Goal: Task Accomplishment & Management: Use online tool/utility

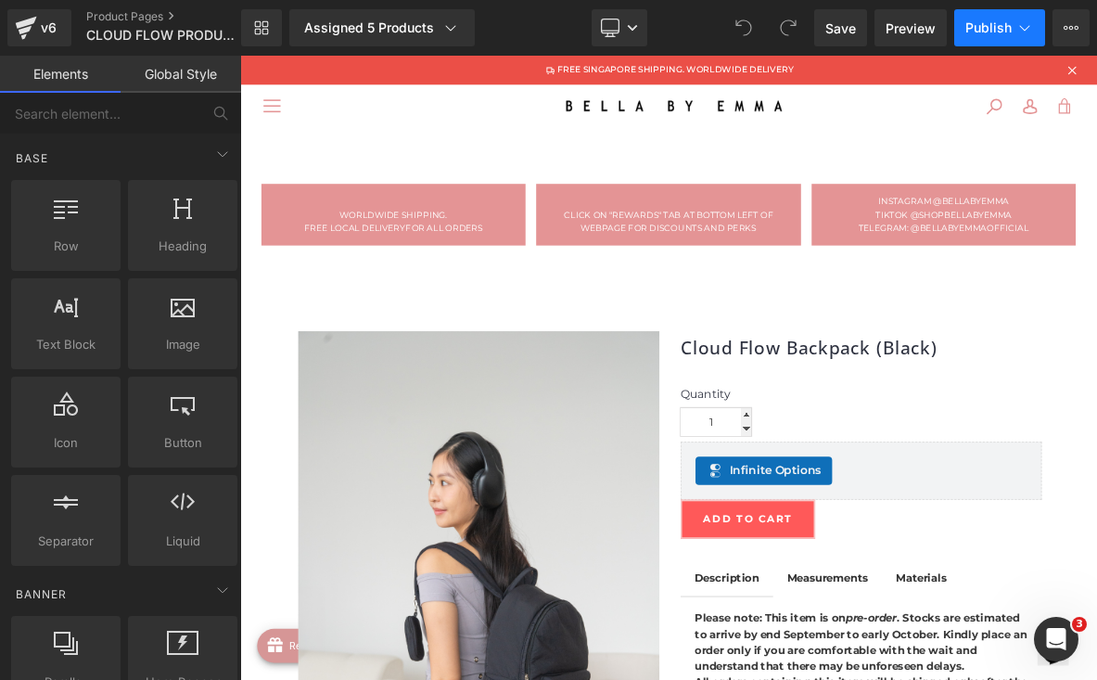
click at [975, 29] on span "Publish" at bounding box center [988, 27] width 46 height 15
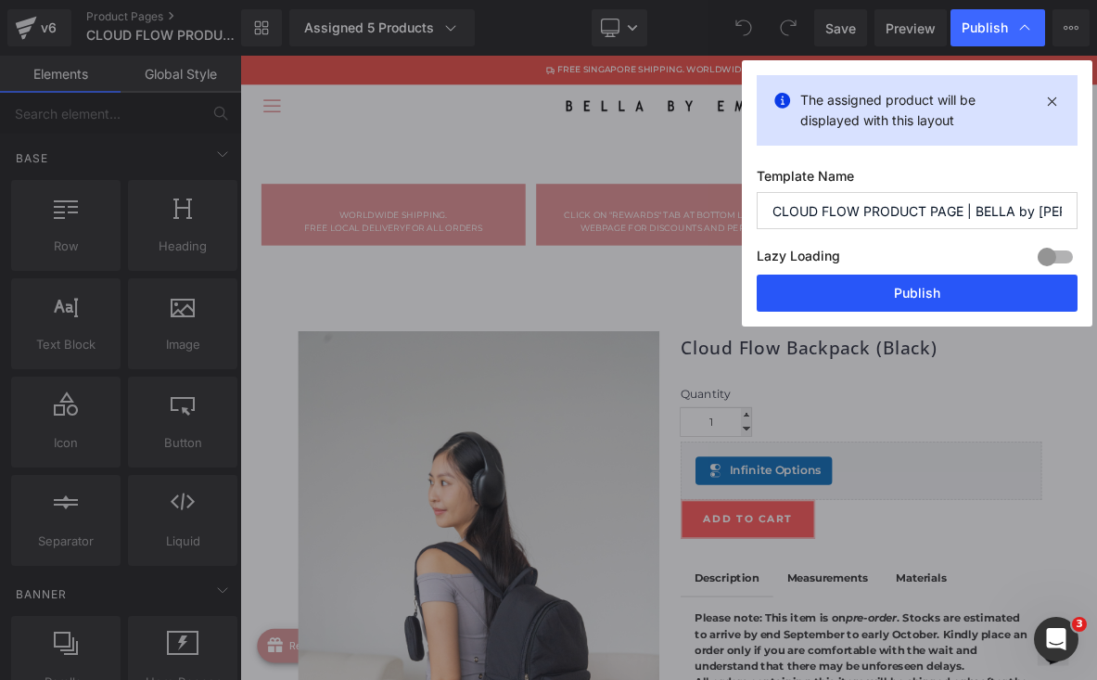
click at [936, 286] on button "Publish" at bounding box center [917, 292] width 321 height 37
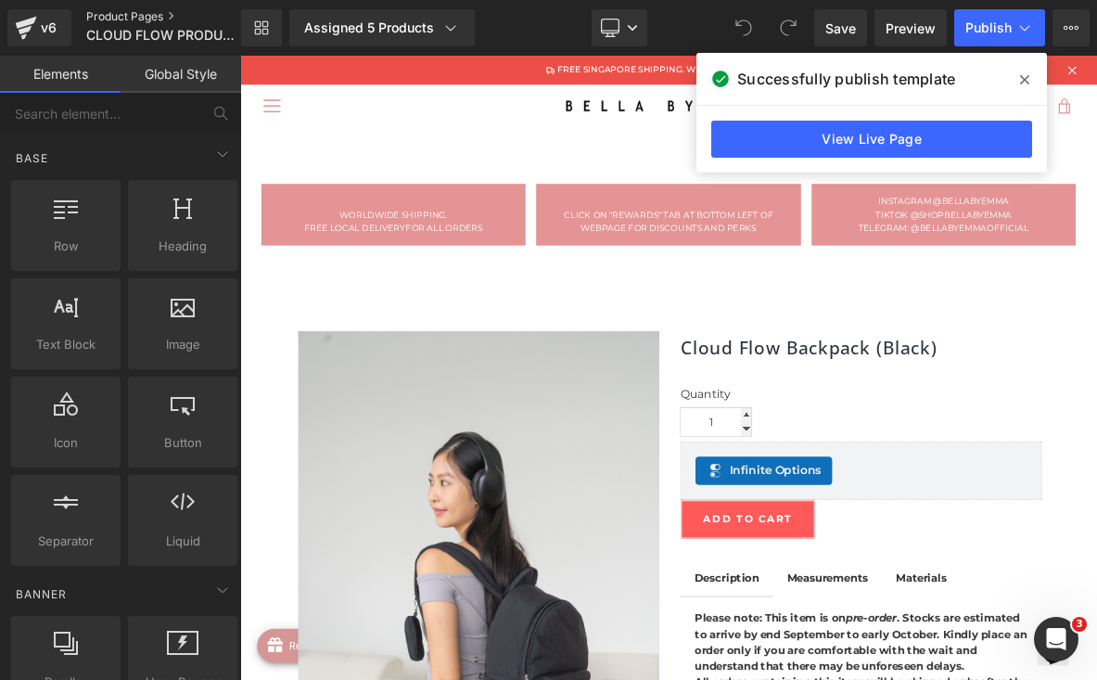
click at [106, 12] on link "Product Pages" at bounding box center [178, 16] width 185 height 15
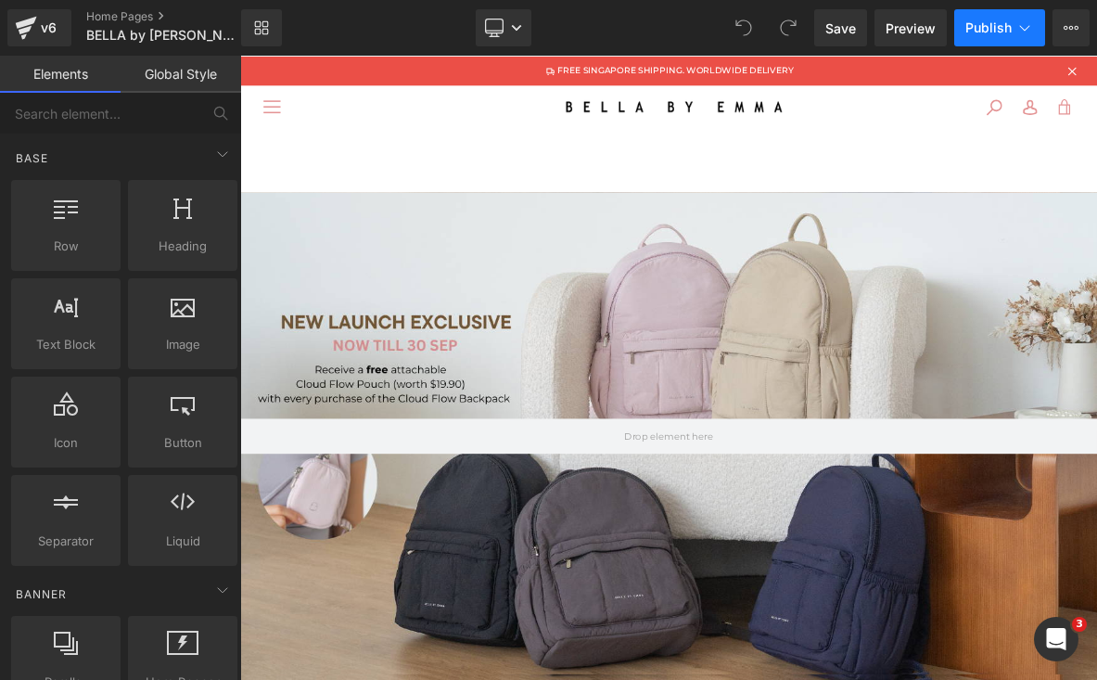
click at [992, 37] on button "Publish" at bounding box center [999, 27] width 91 height 37
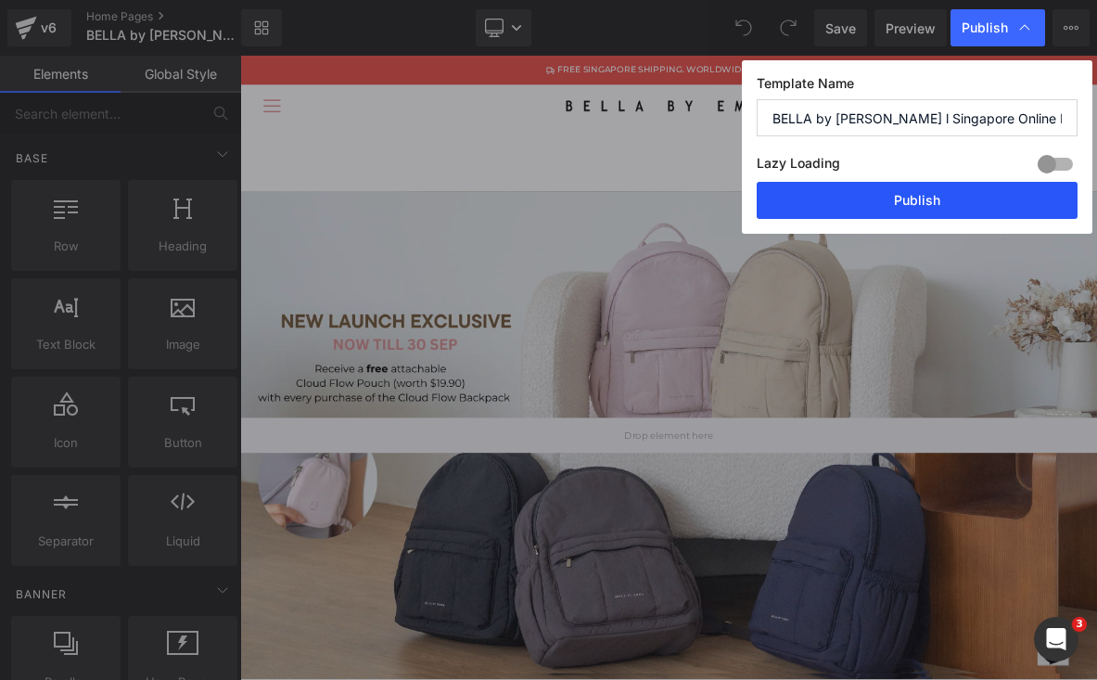
click at [900, 198] on button "Publish" at bounding box center [917, 200] width 321 height 37
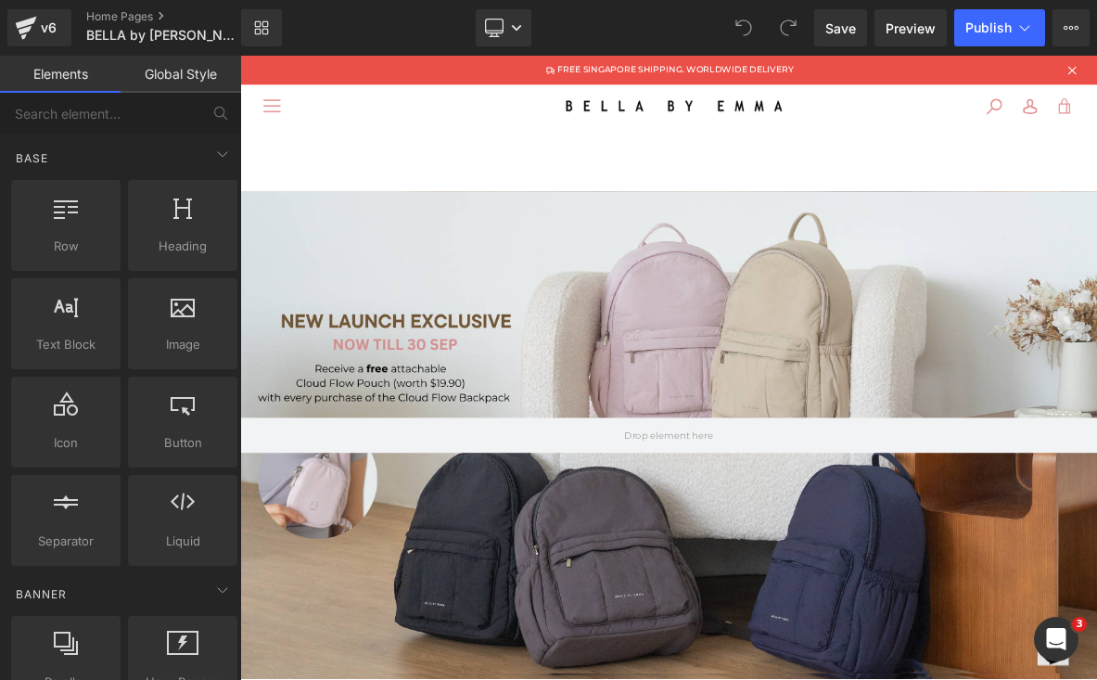
click at [781, 381] on div at bounding box center [801, 553] width 1122 height 638
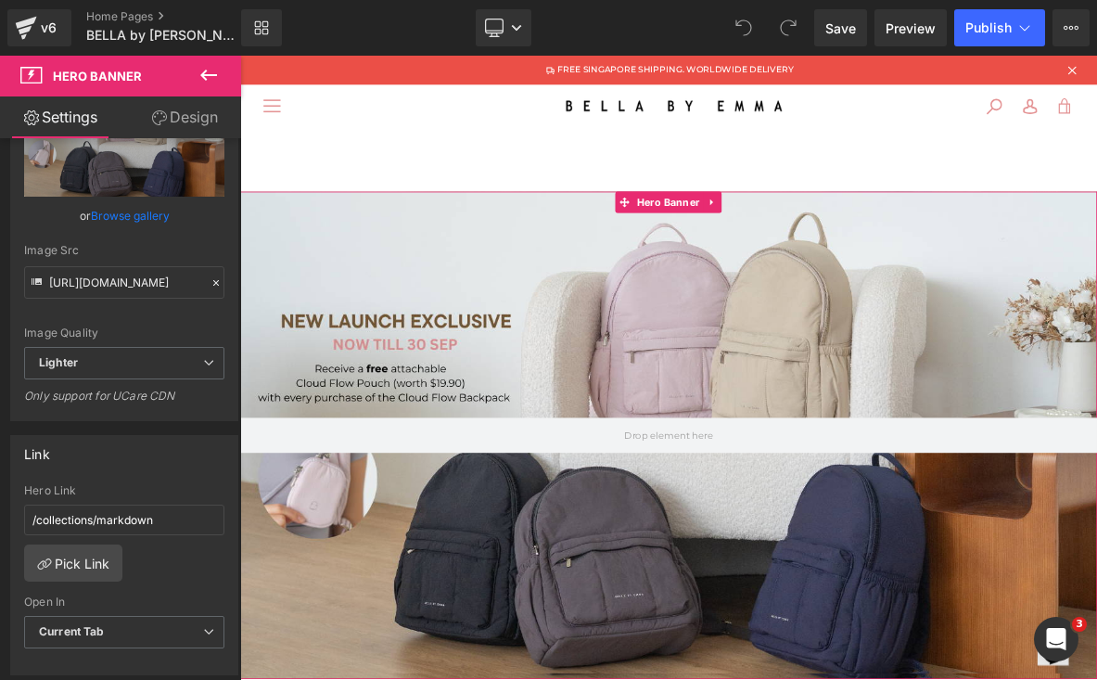
scroll to position [295, 0]
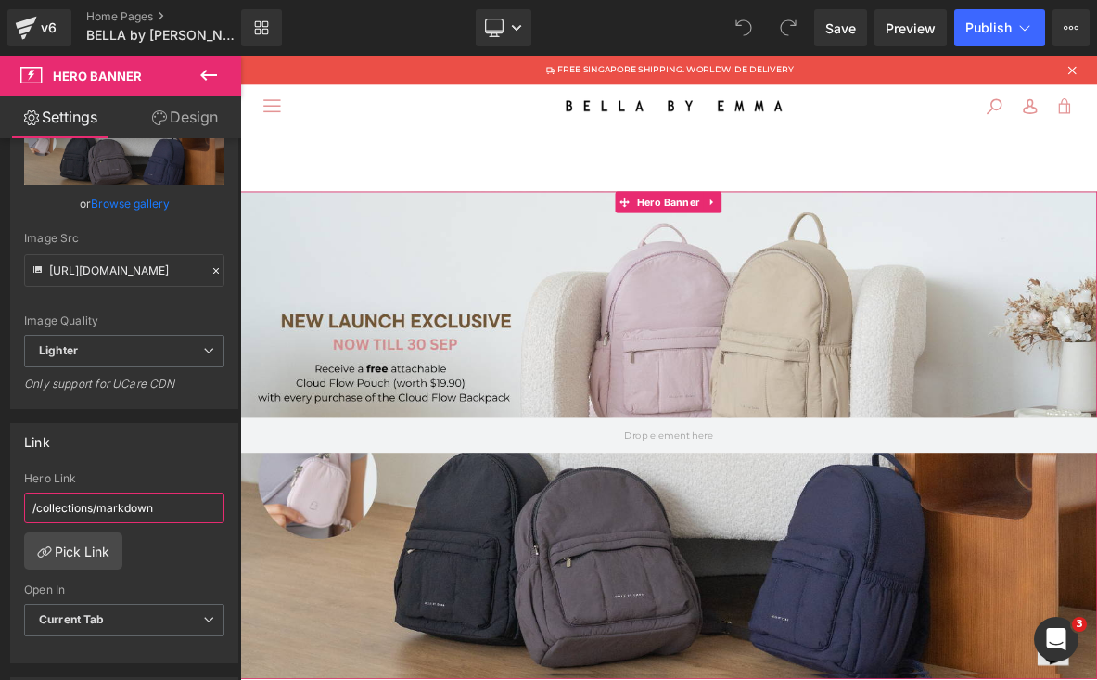
click at [88, 518] on input "/collections/markdown" at bounding box center [124, 507] width 200 height 31
paste input "https://bellabyemmasg.myshopify.com/collections/cloud-flow-backpack"
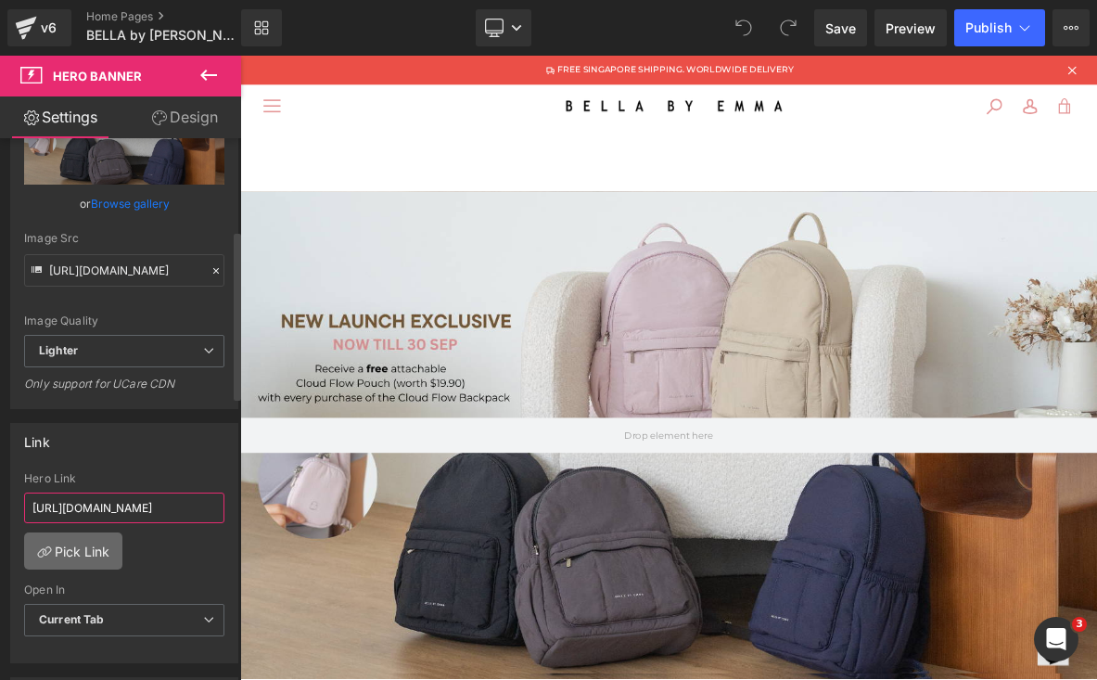
type input "https://bellabyemmasg.myshopify.com/collections/cloud-flow-backpack"
click at [98, 554] on link "Pick Link" at bounding box center [73, 550] width 98 height 37
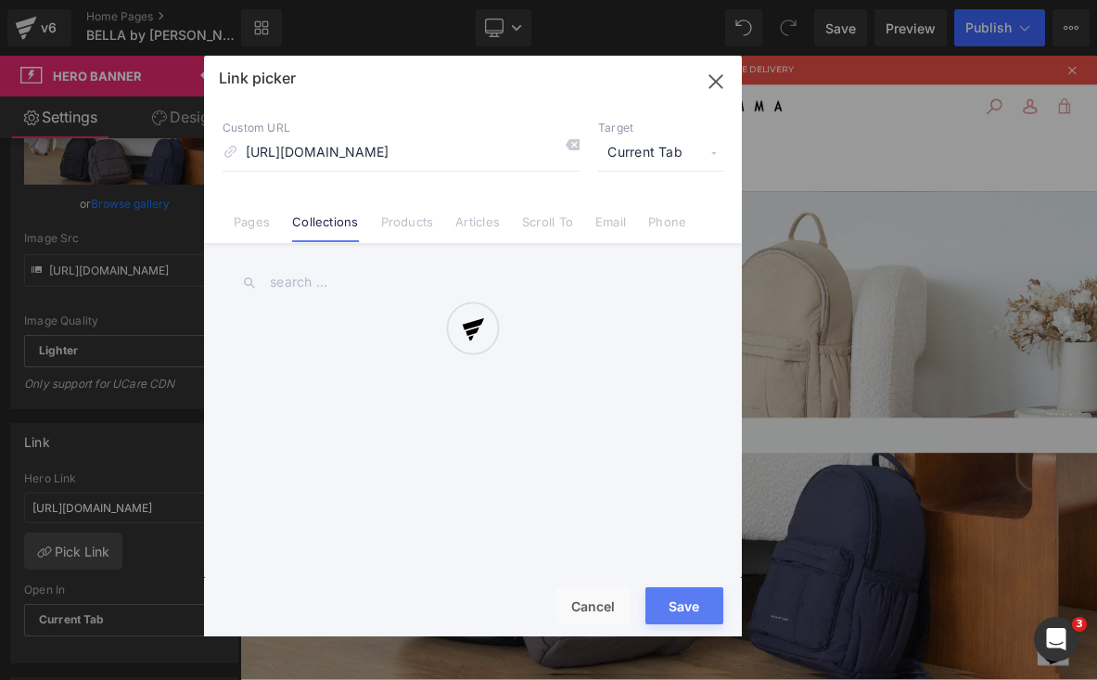
click at [712, 79] on div "Link picker Back to Library Insert Custom URL https://bellabyemmasg.myshopify.c…" at bounding box center [473, 346] width 538 height 580
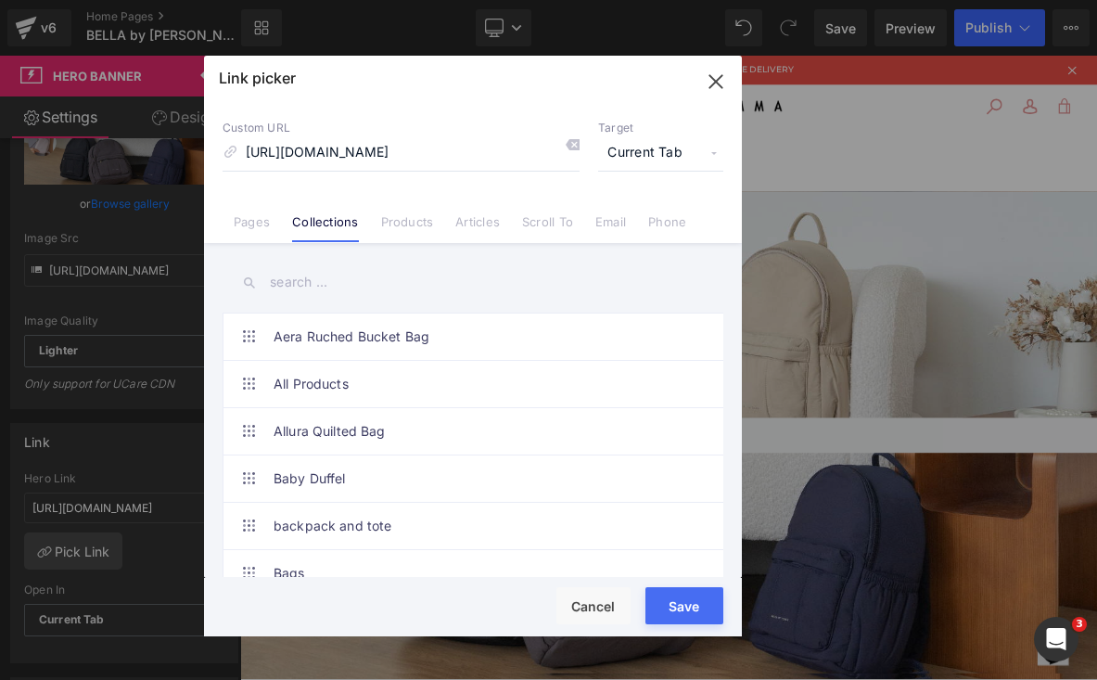
click at [712, 80] on icon "button" at bounding box center [716, 82] width 30 height 30
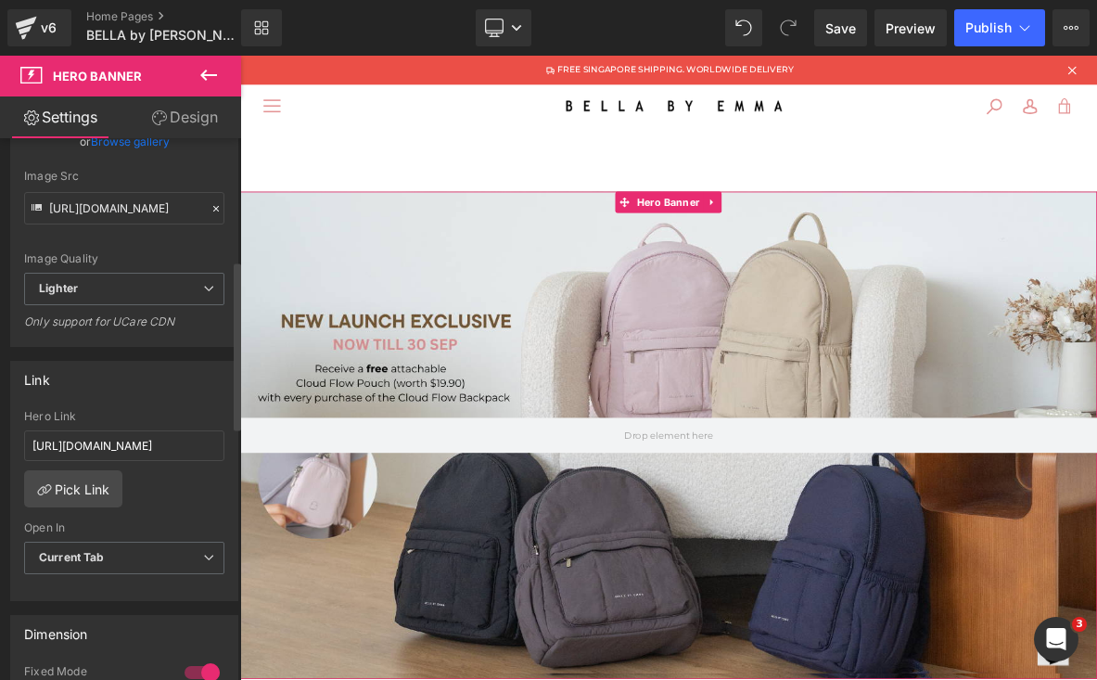
scroll to position [424, 0]
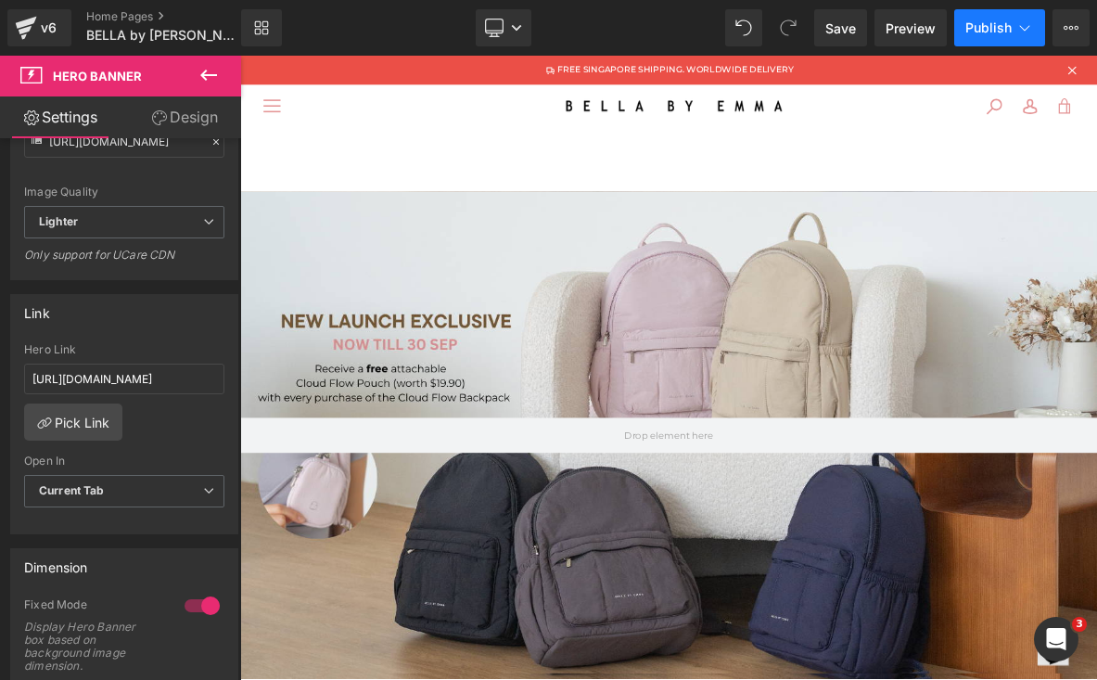
click at [975, 19] on button "Publish" at bounding box center [999, 27] width 91 height 37
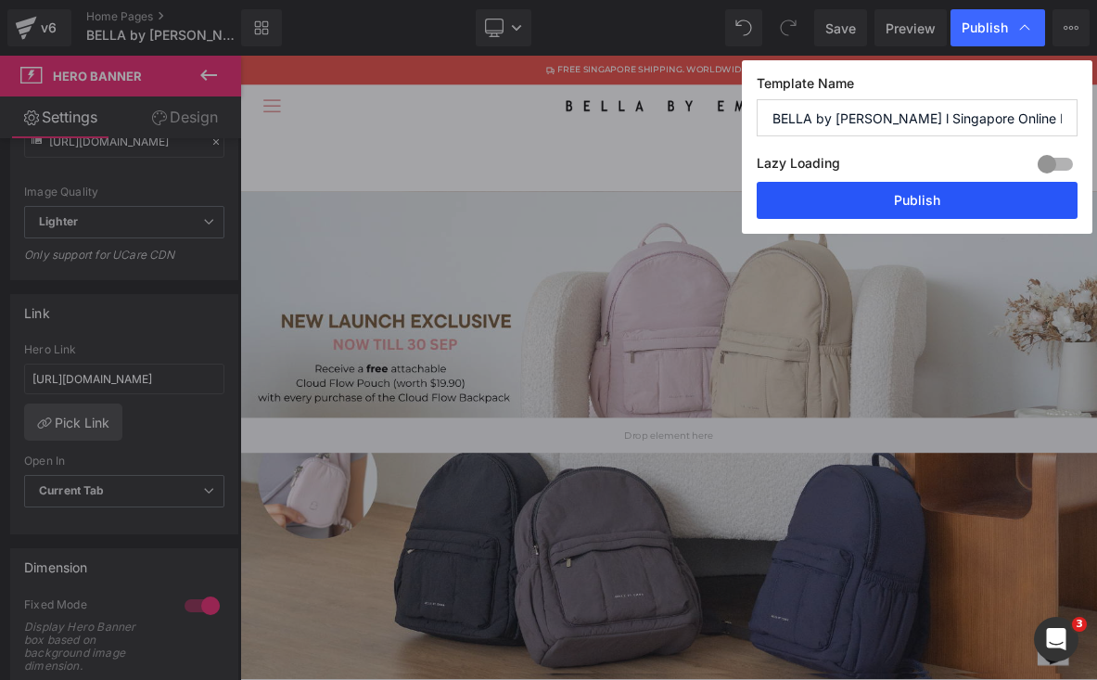
click at [951, 197] on button "Publish" at bounding box center [917, 200] width 321 height 37
